Goal: Find specific page/section: Find specific page/section

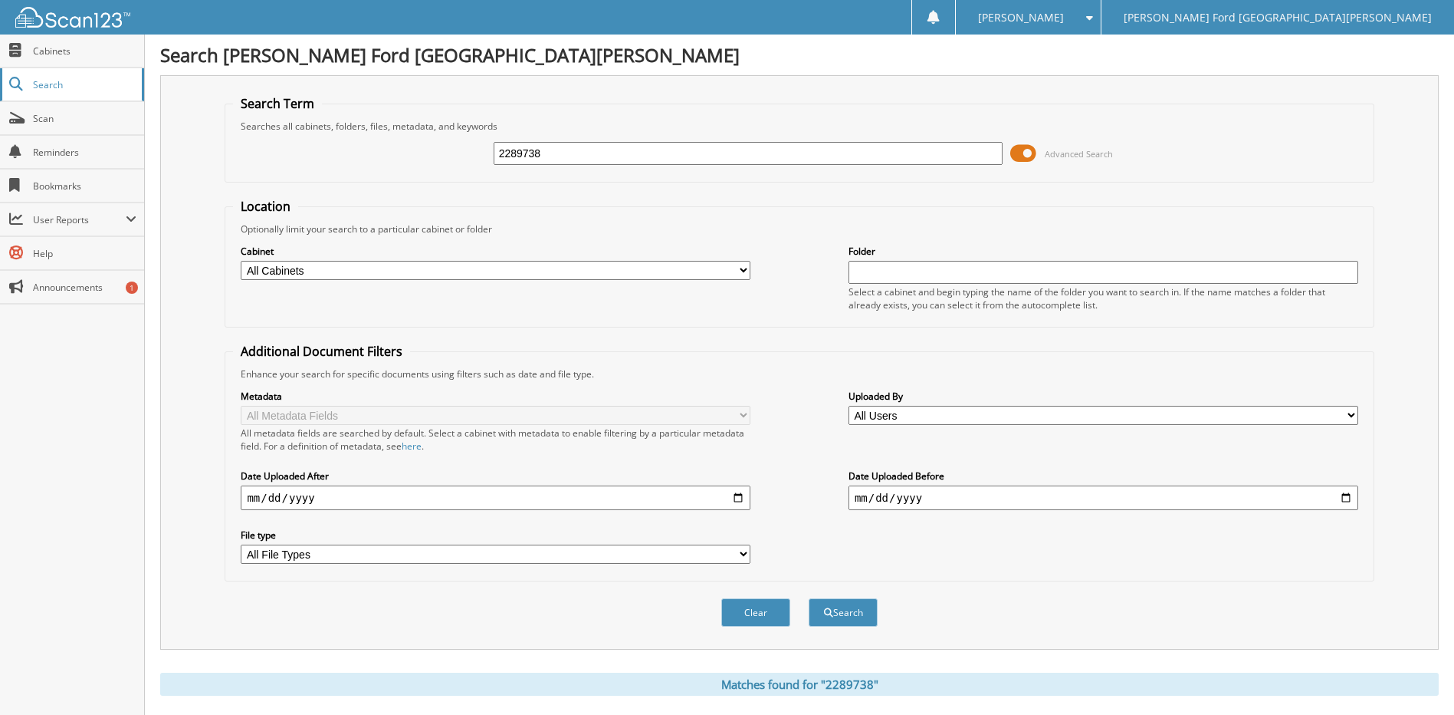
click at [48, 82] on span "Search" at bounding box center [83, 84] width 101 height 13
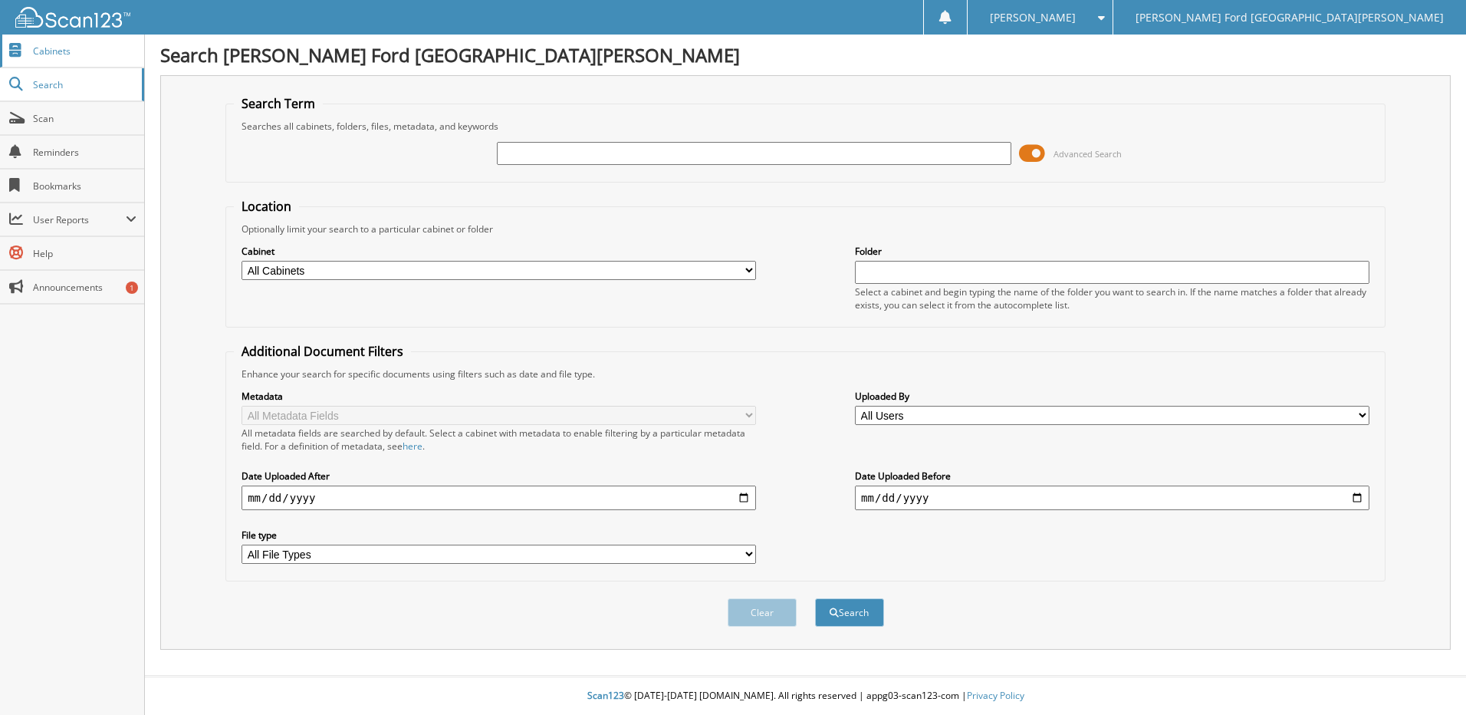
click at [54, 54] on span "Cabinets" at bounding box center [84, 50] width 103 height 13
type input "2457699"
click at [815, 598] on button "Search" at bounding box center [849, 612] width 69 height 28
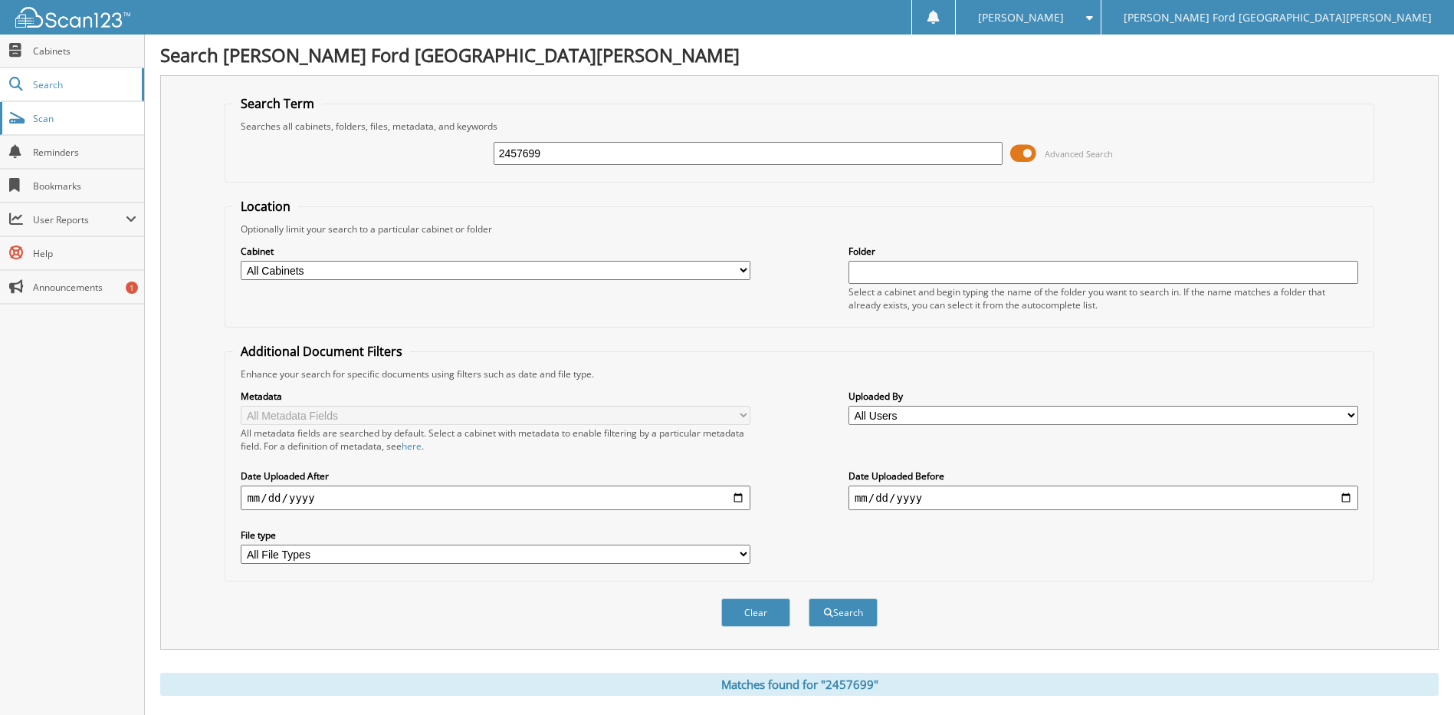
click at [54, 118] on span "Scan" at bounding box center [84, 118] width 103 height 13
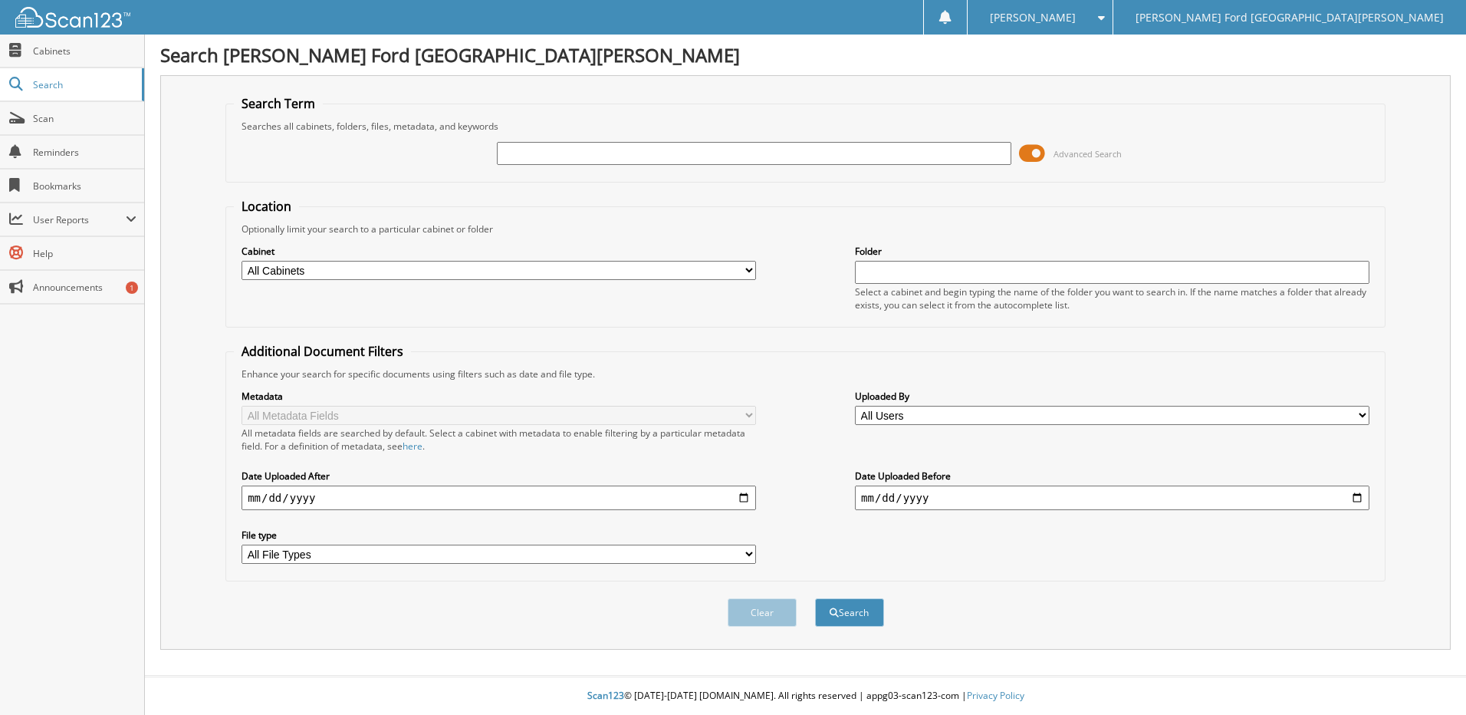
click at [752, 268] on select "All Cabinets ACCOUNTS PAYABLE ARCHIVE UCS RO AUTOMATE QUICK LANE RO AUTOMATE SE…" at bounding box center [498, 270] width 514 height 19
select select "185"
click at [241, 261] on select "All Cabinets ACCOUNTS PAYABLE ARCHIVE UCS RO AUTOMATE QUICK LANE RO AUTOMATE SE…" at bounding box center [498, 270] width 514 height 19
click at [743, 498] on input "date" at bounding box center [498, 497] width 514 height 25
type input "[DATE]"
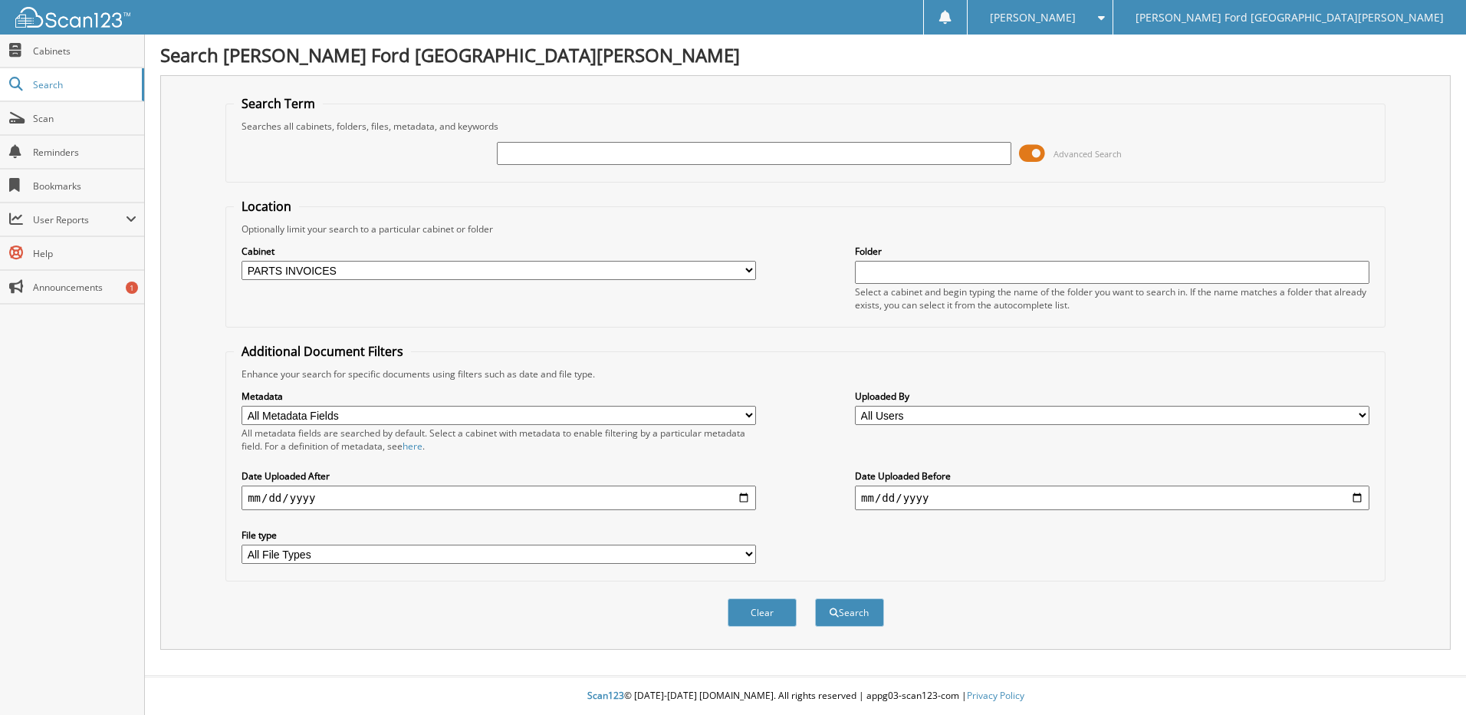
click at [1355, 499] on input "date" at bounding box center [1112, 497] width 514 height 25
type input "[DATE]"
click at [859, 610] on button "Search" at bounding box center [849, 612] width 69 height 28
click at [701, 152] on input "text" at bounding box center [754, 153] width 514 height 23
type input "2457699"
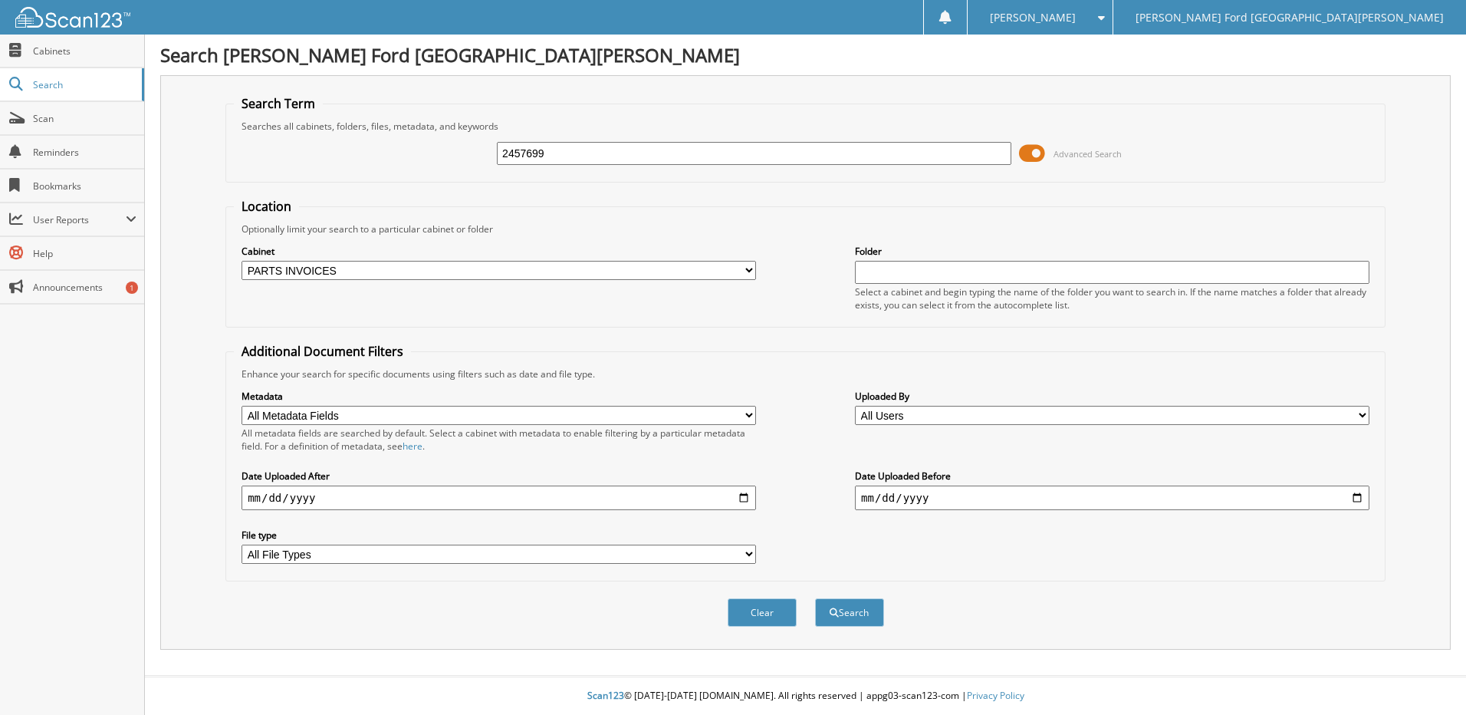
click at [815, 598] on button "Search" at bounding box center [849, 612] width 69 height 28
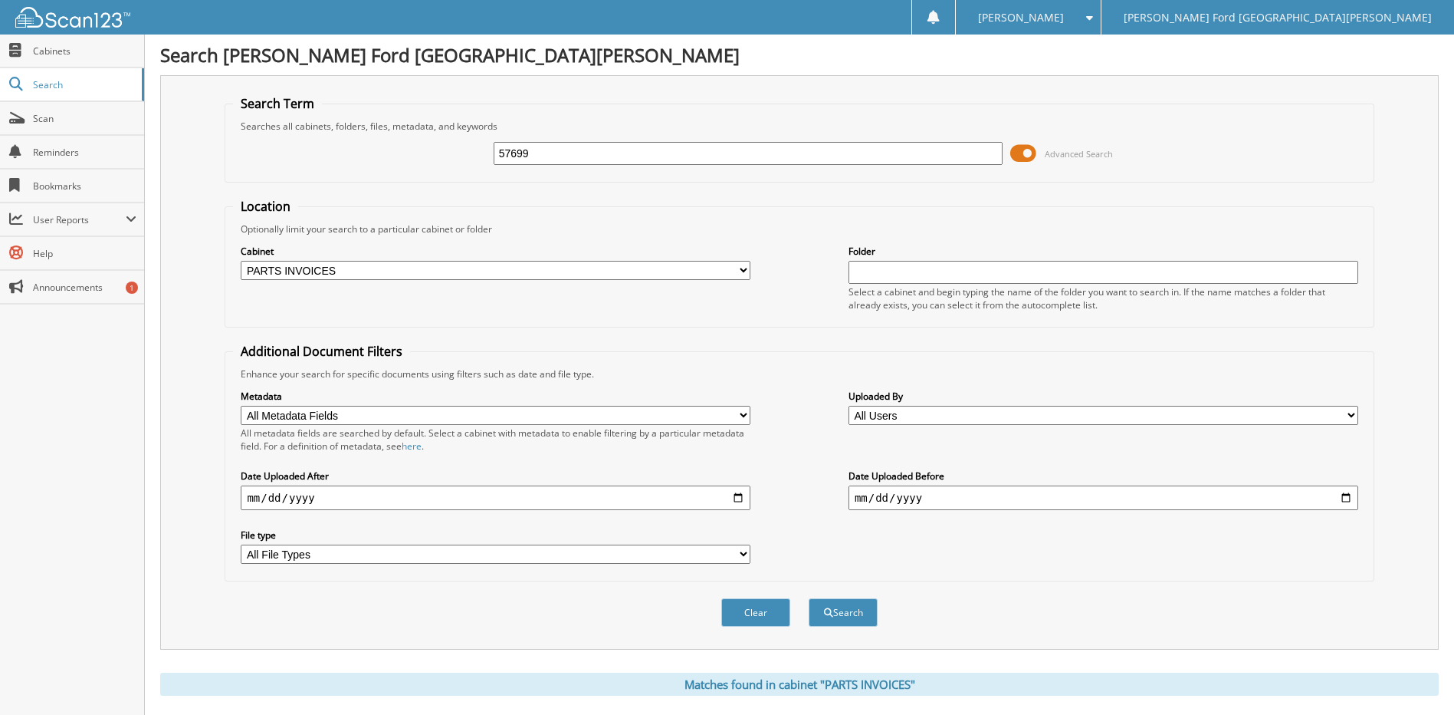
type input "57699"
click at [809, 598] on button "Search" at bounding box center [843, 612] width 69 height 28
type input "202457699"
click at [809, 598] on button "Search" at bounding box center [843, 612] width 69 height 28
